Goal: Find specific page/section: Find specific page/section

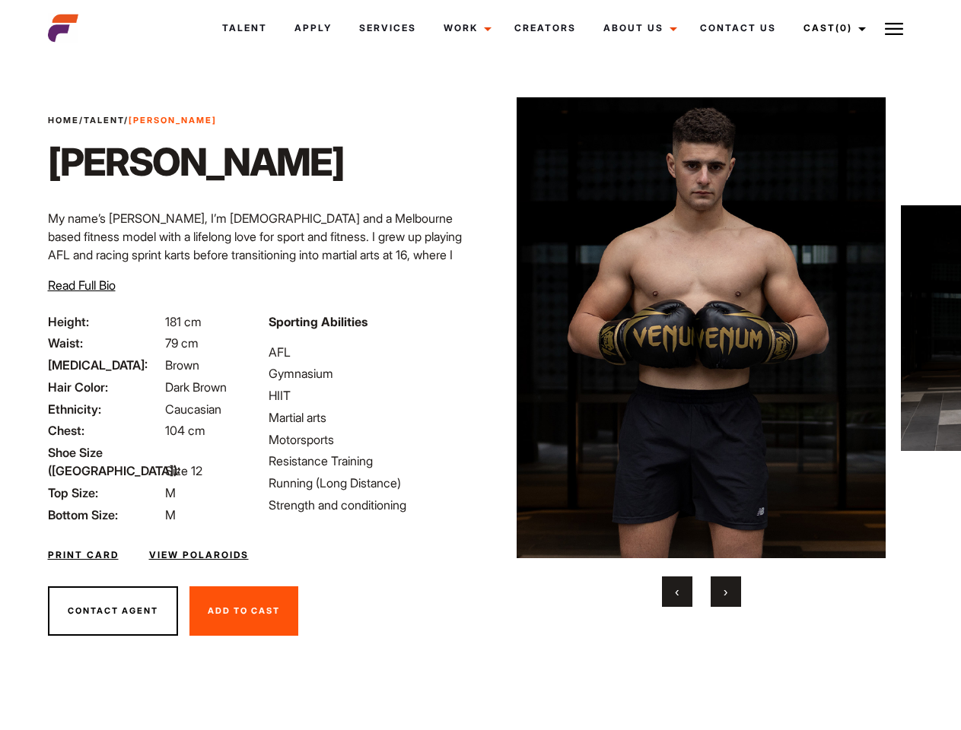
click at [830, 28] on link "Cast (0)" at bounding box center [832, 28] width 85 height 41
click at [894, 28] on img at bounding box center [894, 29] width 18 height 18
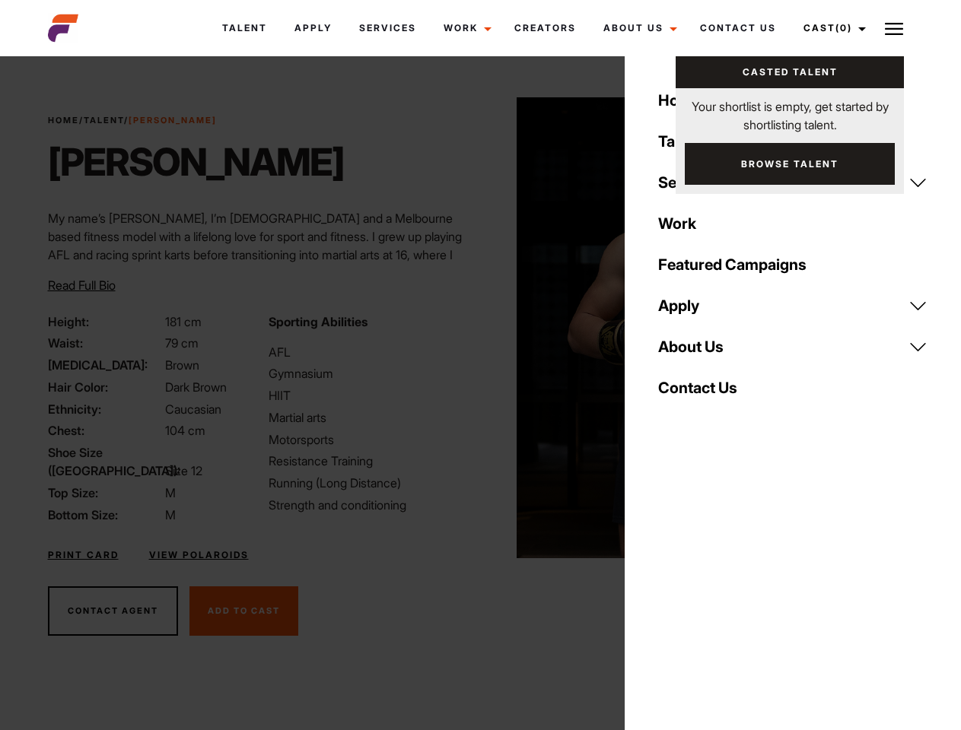
click at [701, 352] on img at bounding box center [700, 327] width 369 height 461
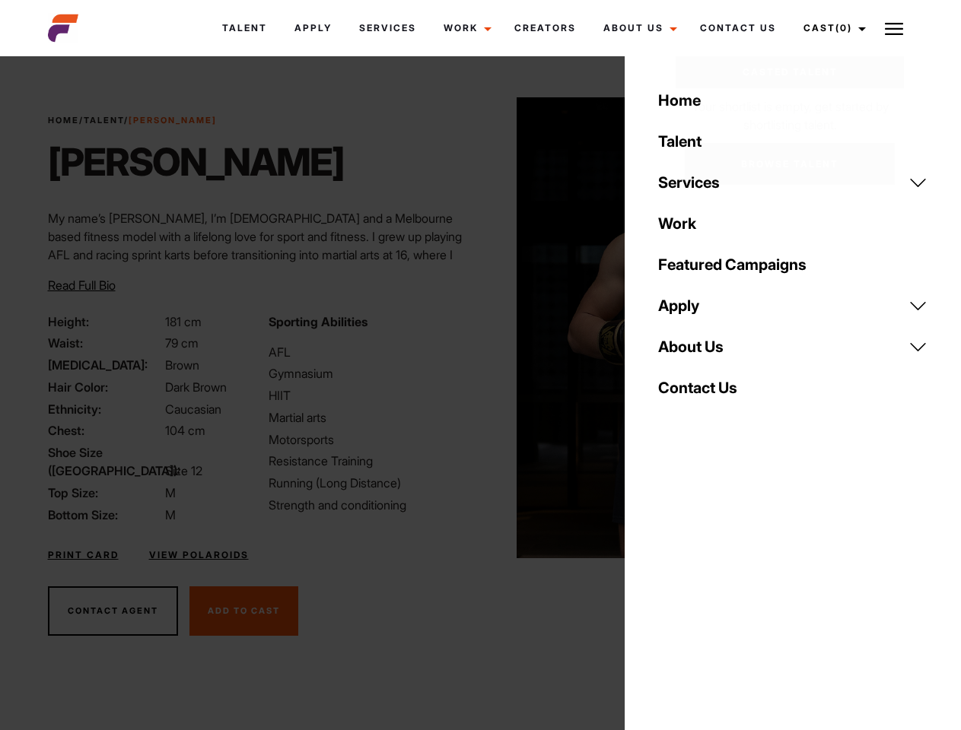
click at [480, 328] on div "Sporting Abilities AFL Gymnasium HIIT Martial arts Motorsports Resistance Train…" at bounding box center [369, 418] width 221 height 211
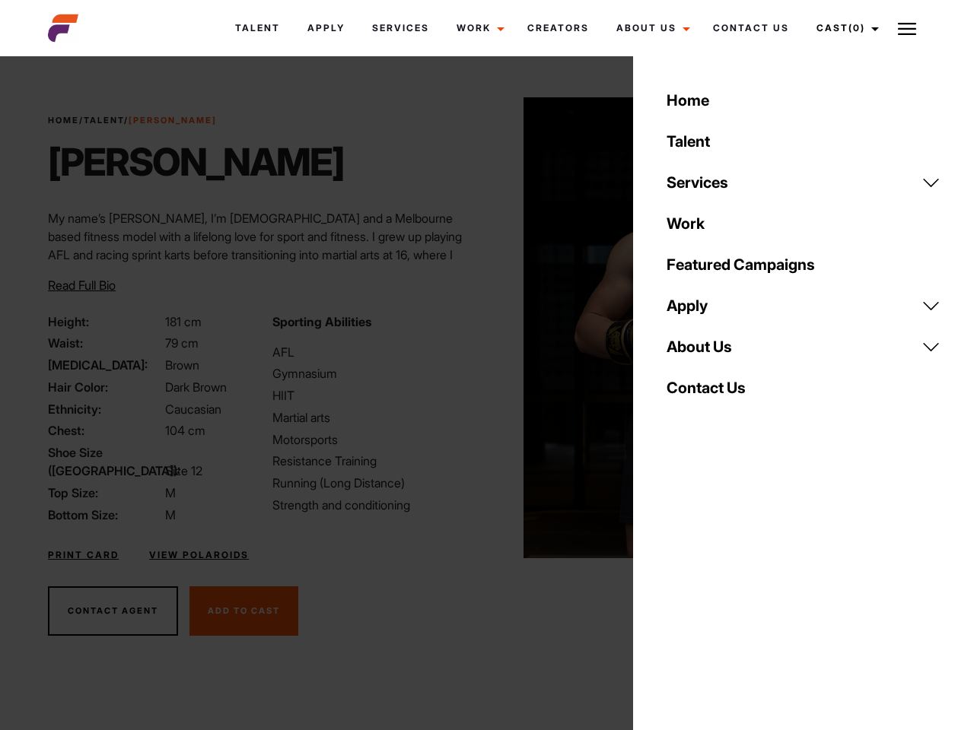
click at [677, 592] on div "Home Talent Services Talent Casting Photography Videography Creative Hair and M…" at bounding box center [803, 365] width 341 height 730
click at [726, 592] on div "Home Talent Services Talent Casting Photography Videography Creative Hair and M…" at bounding box center [803, 365] width 341 height 730
